Goal: Information Seeking & Learning: Learn about a topic

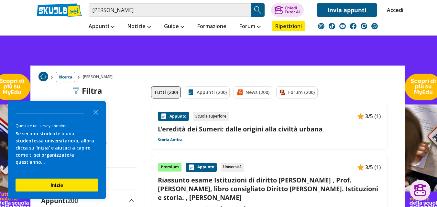
click at [310, 133] on link "L'eredità dei Sumeri: dalle origini alla civiltà urbana" at bounding box center [269, 129] width 223 height 9
